Goal: Task Accomplishment & Management: Manage account settings

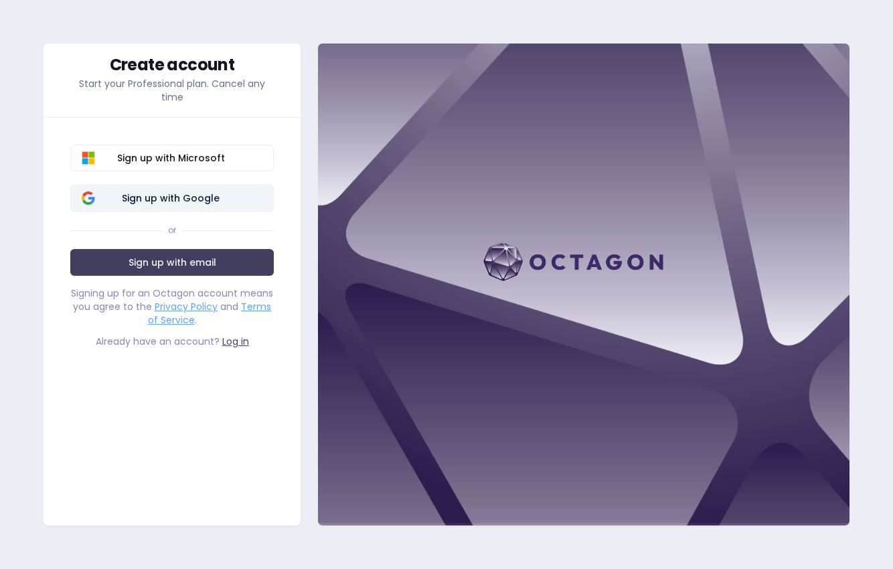
click at [189, 205] on button "Sign up with Google" at bounding box center [171, 198] width 203 height 27
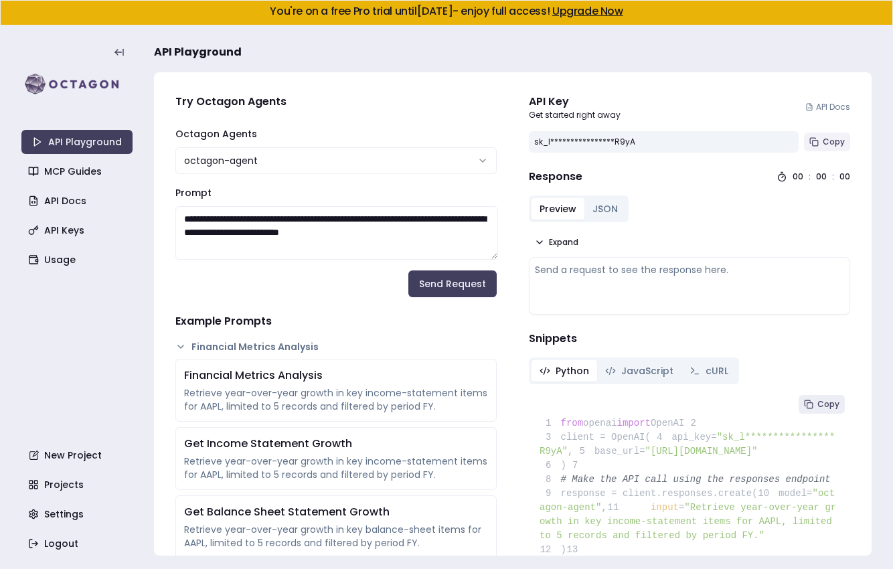
click at [831, 141] on span "Copy" at bounding box center [834, 142] width 22 height 11
click at [55, 513] on link "Settings" at bounding box center [78, 514] width 111 height 24
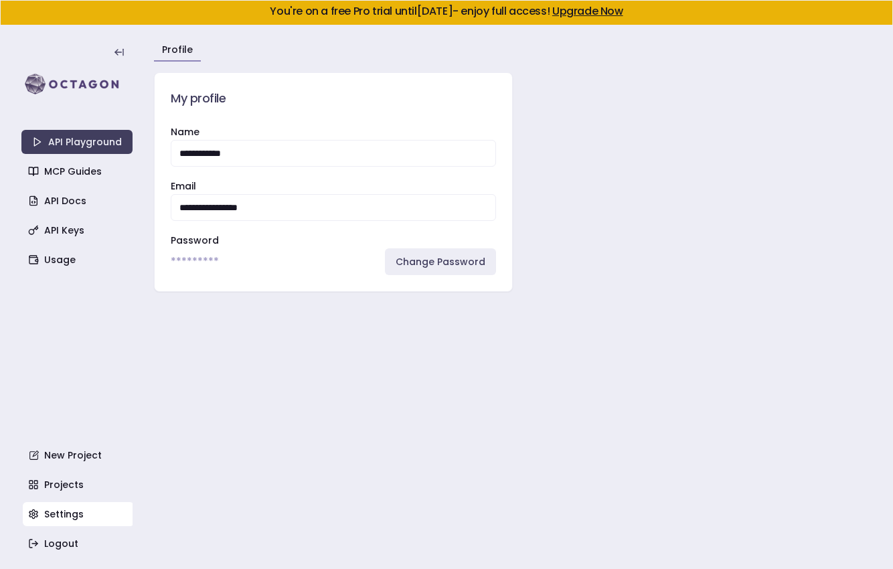
click at [351, 265] on div "********* Change Password" at bounding box center [333, 261] width 325 height 27
click at [68, 484] on link "Projects" at bounding box center [78, 485] width 111 height 24
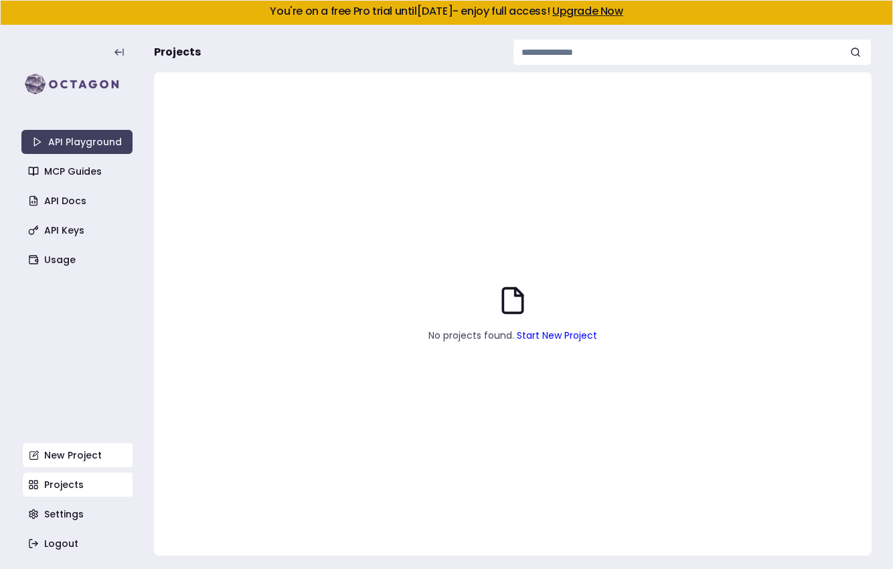
click at [67, 455] on link "New Project" at bounding box center [78, 455] width 111 height 24
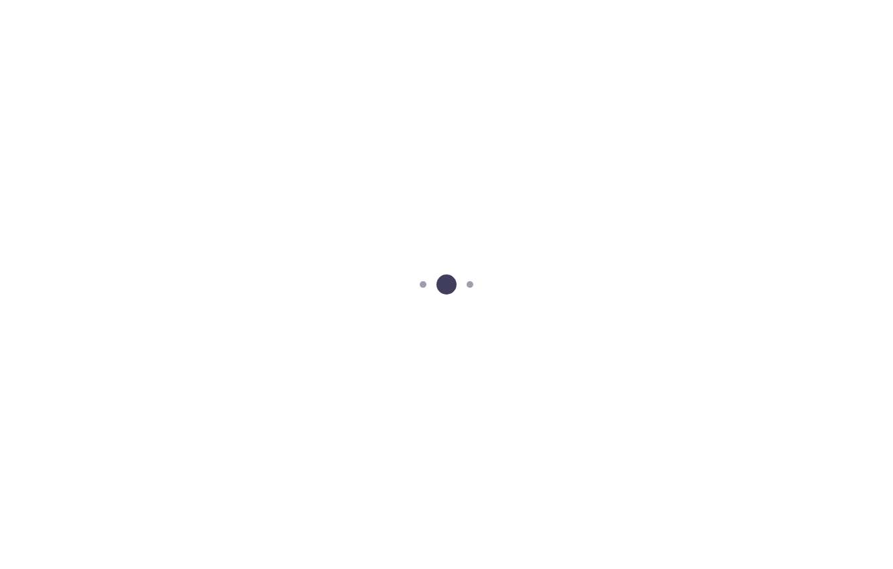
scroll to position [25, 0]
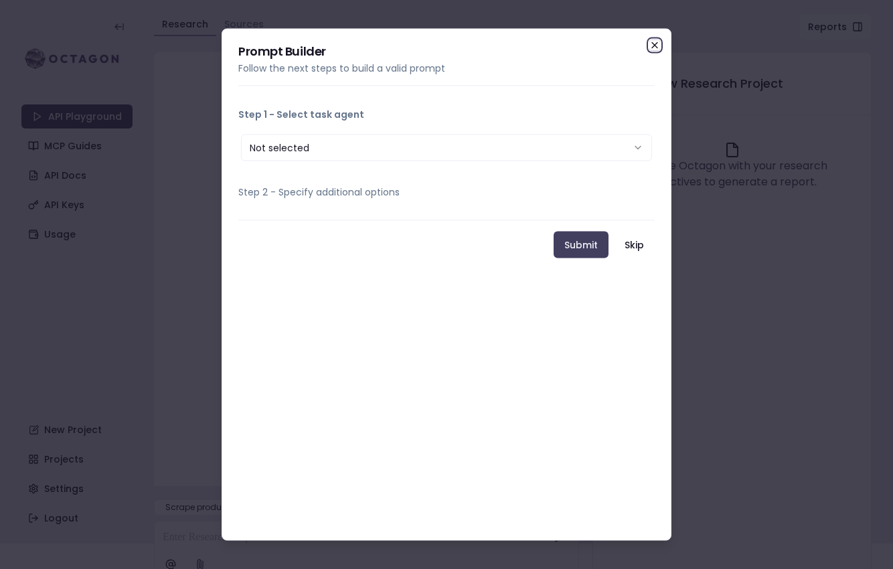
click at [659, 45] on icon "button" at bounding box center [654, 45] width 11 height 11
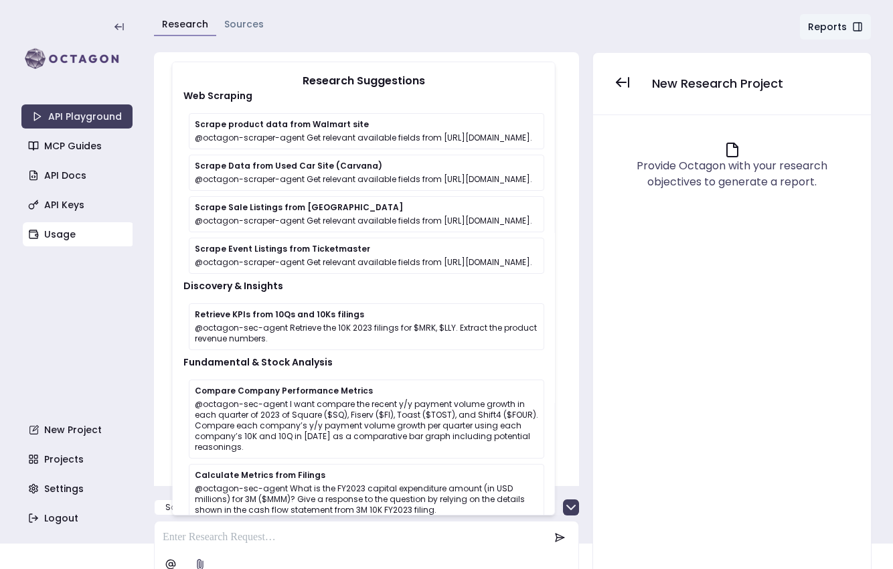
click at [58, 237] on link "Usage" at bounding box center [78, 234] width 111 height 24
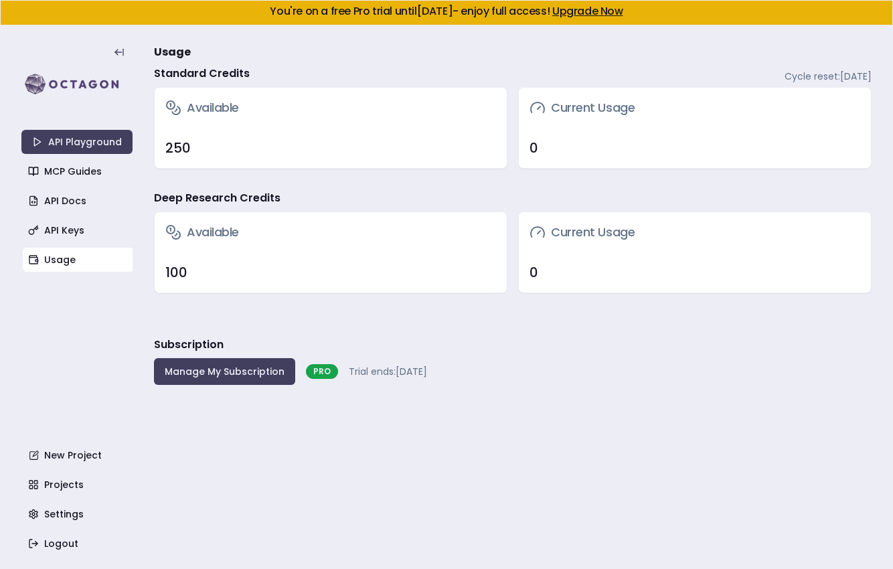
click at [244, 376] on button "Manage My Subscription" at bounding box center [224, 371] width 141 height 27
